Goal: Task Accomplishment & Management: Complete application form

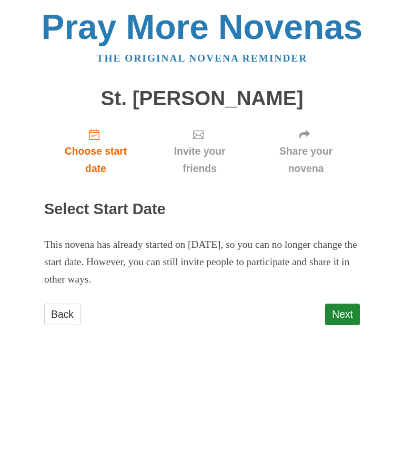
click at [93, 144] on span "Choose start date" at bounding box center [96, 160] width 82 height 35
click at [101, 156] on span "Choose start date" at bounding box center [96, 160] width 82 height 35
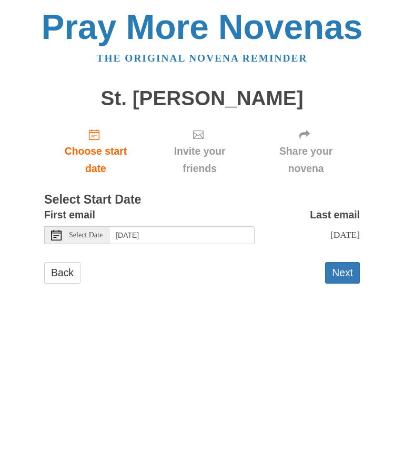
click at [94, 145] on span "Choose start date" at bounding box center [96, 160] width 82 height 35
click at [99, 150] on span "Choose start date" at bounding box center [96, 160] width 82 height 35
click at [85, 232] on span "Select Date" at bounding box center [86, 235] width 34 height 7
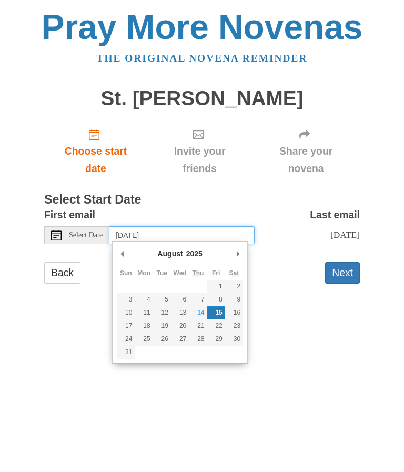
type input "Thursday, August 14th"
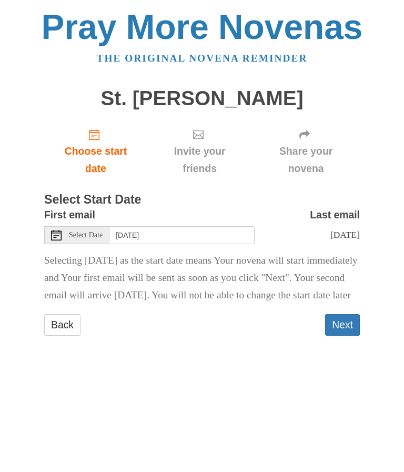
click at [346, 336] on button "Next" at bounding box center [342, 325] width 35 height 22
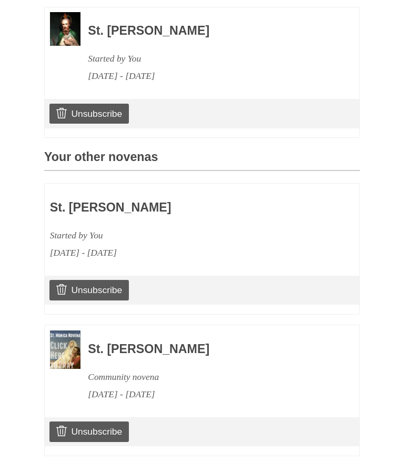
scroll to position [355, 0]
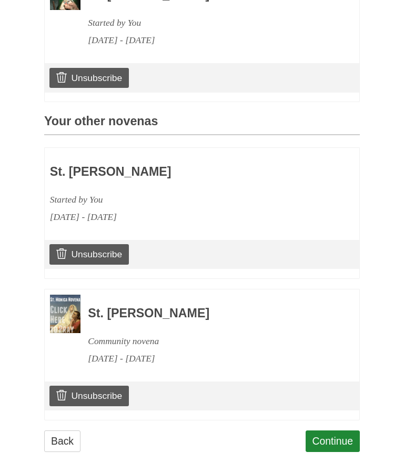
click at [332, 433] on link "Continue" at bounding box center [333, 442] width 55 height 22
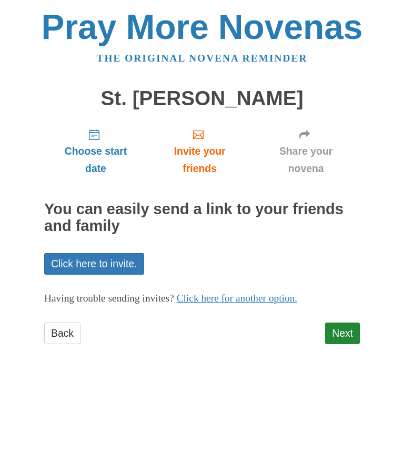
click at [344, 335] on link "Next" at bounding box center [342, 334] width 35 height 22
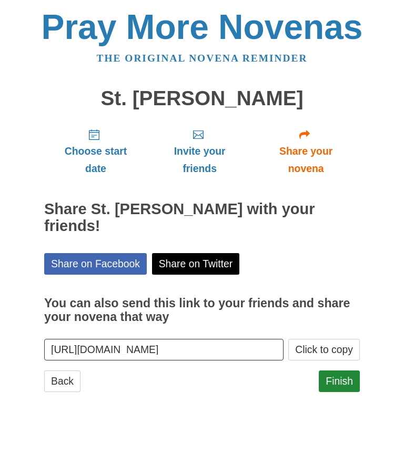
click at [343, 371] on link "Finish" at bounding box center [339, 382] width 41 height 22
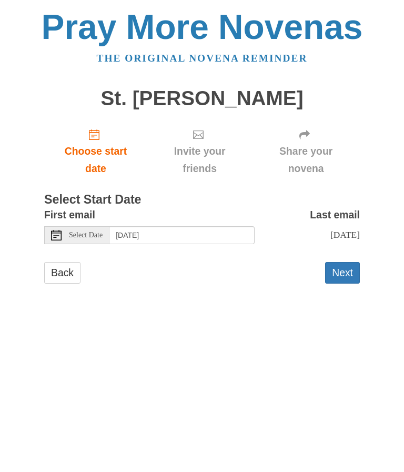
click at [85, 234] on span "Select Date" at bounding box center [86, 235] width 34 height 7
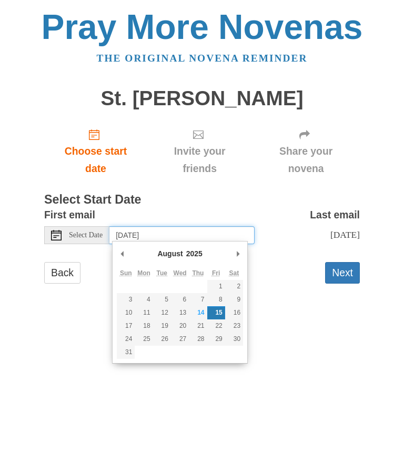
type input "[DATE]"
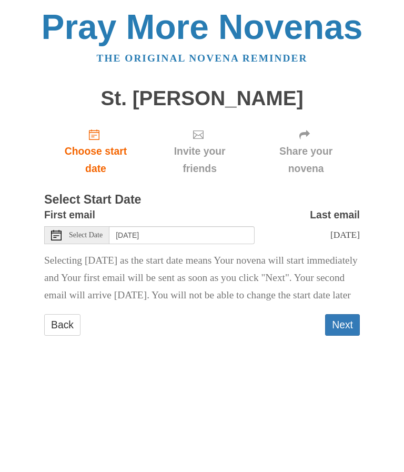
click at [346, 336] on button "Next" at bounding box center [342, 325] width 35 height 22
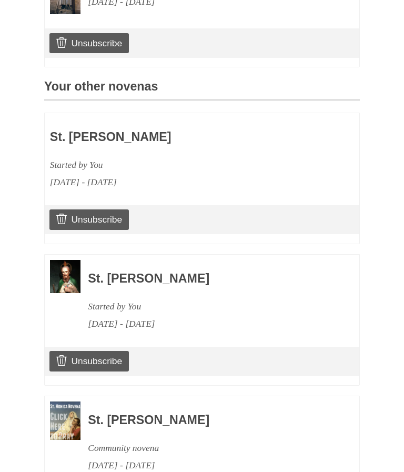
scroll to position [456, 0]
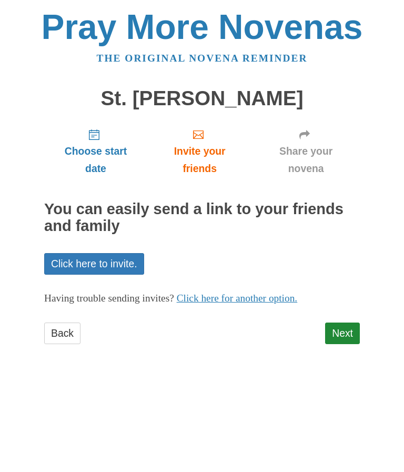
click at [344, 329] on link "Next" at bounding box center [342, 334] width 35 height 22
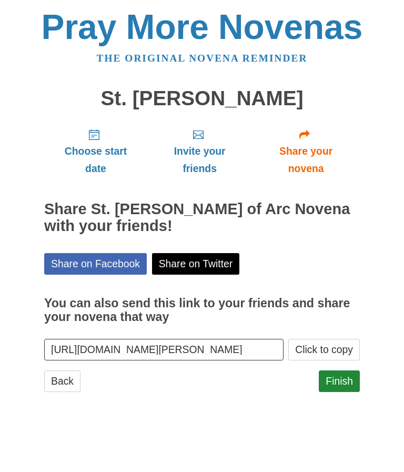
click at [344, 377] on link "Finish" at bounding box center [339, 382] width 41 height 22
